Goal: Task Accomplishment & Management: Complete application form

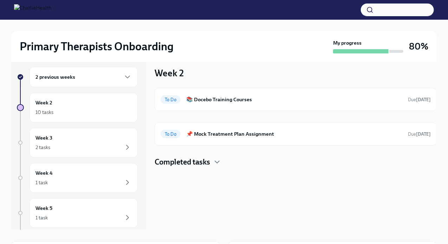
scroll to position [6, 0]
click at [226, 98] on h6 "📚 Docebo Training Courses" at bounding box center [294, 100] width 216 height 8
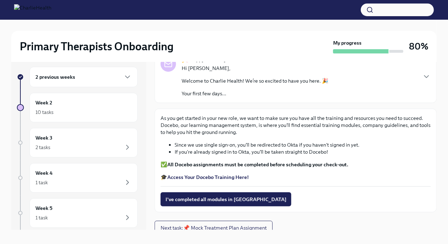
scroll to position [47, 0]
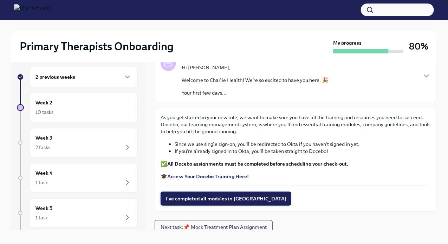
click at [191, 197] on span "I've completed all modules in [GEOGRAPHIC_DATA]" at bounding box center [226, 198] width 121 height 7
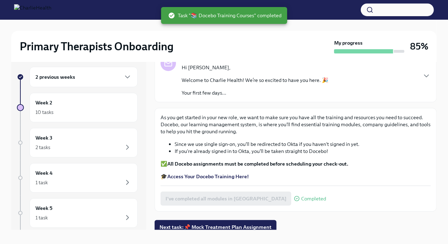
scroll to position [51, 0]
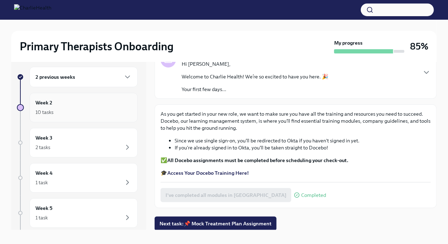
click at [66, 112] on div "10 tasks" at bounding box center [84, 112] width 96 height 8
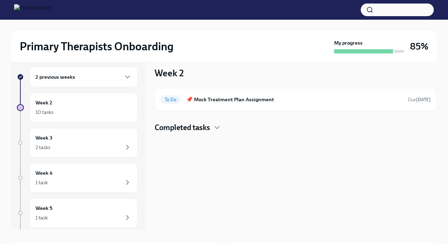
click at [63, 78] on h6 "2 previous weeks" at bounding box center [56, 77] width 40 height 8
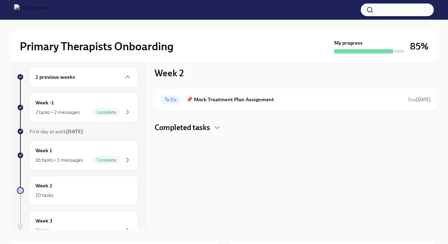
click at [63, 78] on h6 "2 previous weeks" at bounding box center [56, 77] width 40 height 8
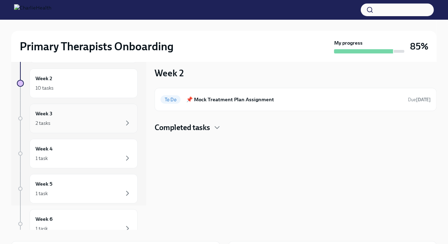
scroll to position [23, 0]
click at [65, 125] on div "2 tasks" at bounding box center [84, 124] width 96 height 8
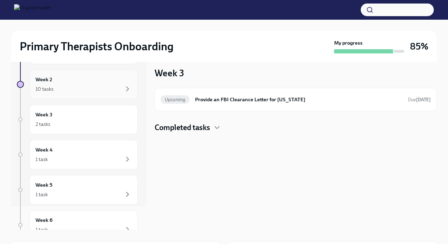
click at [65, 91] on div "10 tasks" at bounding box center [84, 89] width 96 height 8
